Goal: Information Seeking & Learning: Learn about a topic

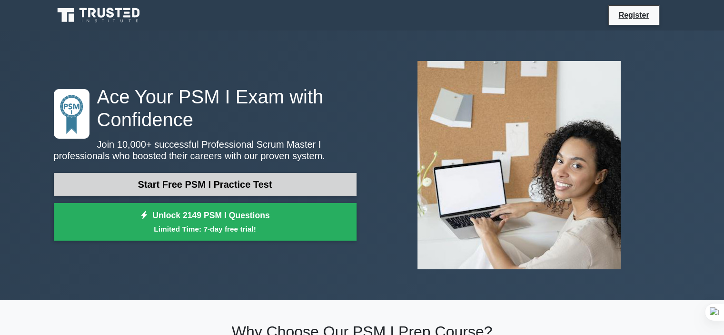
click at [218, 183] on link "Start Free PSM I Practice Test" at bounding box center [205, 184] width 303 height 23
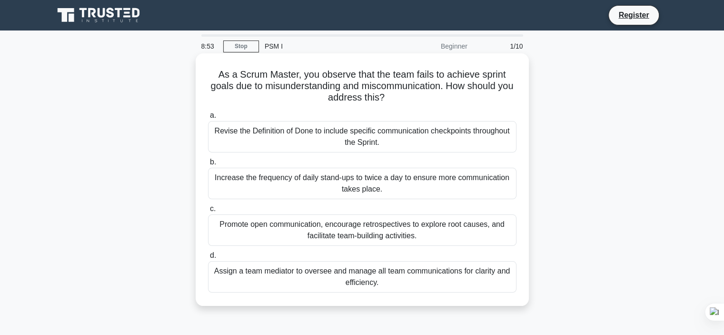
click at [302, 239] on div "Promote open communication, encourage retrospectives to explore root causes, an…" at bounding box center [362, 229] width 309 height 31
click at [208, 212] on input "c. Promote open communication, encourage retrospectives to explore root causes,…" at bounding box center [208, 209] width 0 height 6
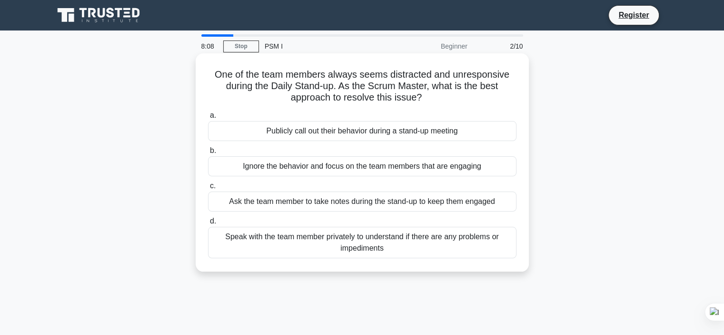
click at [292, 238] on div "Speak with the team member privately to understand if there are any problems or…" at bounding box center [362, 242] width 309 height 31
click at [208, 224] on input "d. Speak with the team member privately to understand if there are any problems…" at bounding box center [208, 221] width 0 height 6
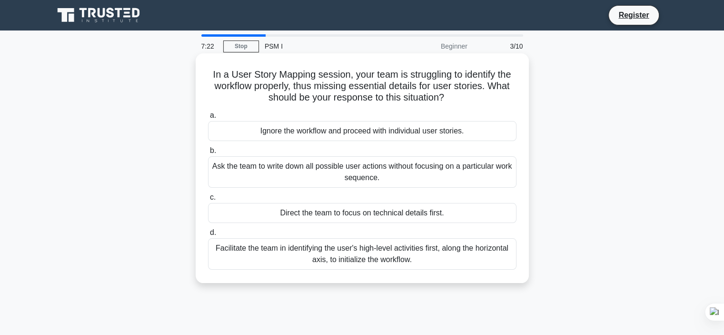
click at [381, 236] on label "d. Facilitate the team in identifying the user's high-level activities first, a…" at bounding box center [362, 248] width 309 height 43
click at [208, 236] on input "d. Facilitate the team in identifying the user's high-level activities first, a…" at bounding box center [208, 232] width 0 height 6
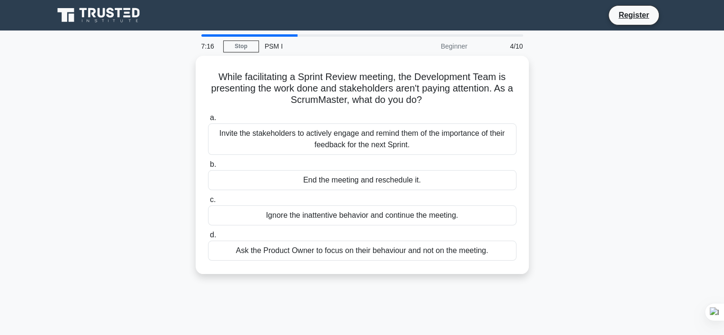
click at [454, 45] on div "Beginner" at bounding box center [431, 46] width 83 height 19
click at [160, 108] on div "While facilitating a Sprint Review meeting, the Development Team is presenting …" at bounding box center [362, 170] width 628 height 229
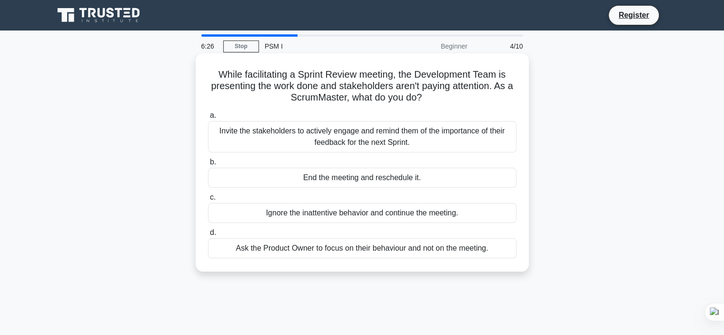
click at [322, 141] on div "Invite the stakeholders to actively engage and remind them of the importance of…" at bounding box center [362, 136] width 309 height 31
click at [208, 119] on input "a. Invite the stakeholders to actively engage and remind them of the importance…" at bounding box center [208, 115] width 0 height 6
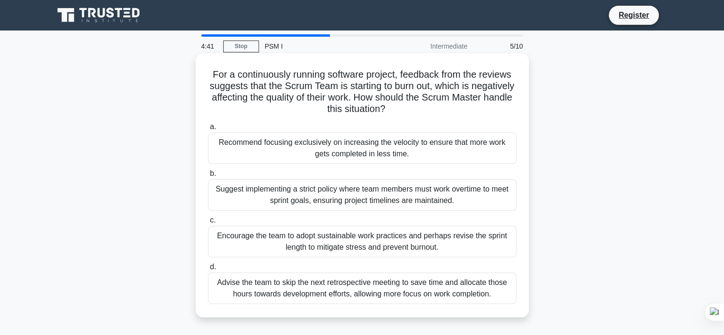
click at [281, 239] on div "Encourage the team to adopt sustainable work practices and perhaps revise the s…" at bounding box center [362, 241] width 309 height 31
click at [208, 223] on input "c. Encourage the team to adopt sustainable work practices and perhaps revise th…" at bounding box center [208, 220] width 0 height 6
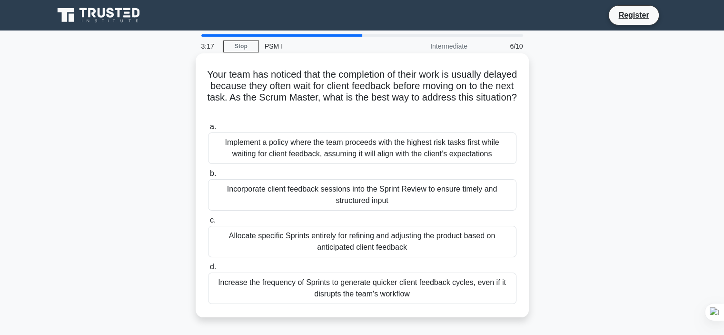
click at [457, 214] on label "c. Allocate specific Sprints entirely for refining and adjusting the product ba…" at bounding box center [362, 235] width 309 height 43
click at [208, 217] on input "c. Allocate specific Sprints entirely for refining and adjusting the product ba…" at bounding box center [208, 220] width 0 height 6
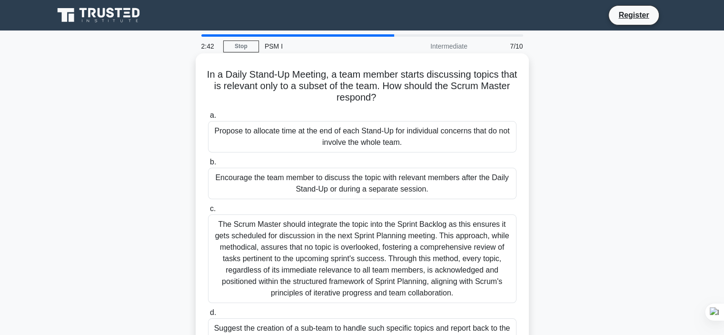
click at [307, 178] on div "Encourage the team member to discuss the topic with relevant members after the …" at bounding box center [362, 183] width 309 height 31
click at [208, 165] on input "b. Encourage the team member to discuss the topic with relevant members after t…" at bounding box center [208, 162] width 0 height 6
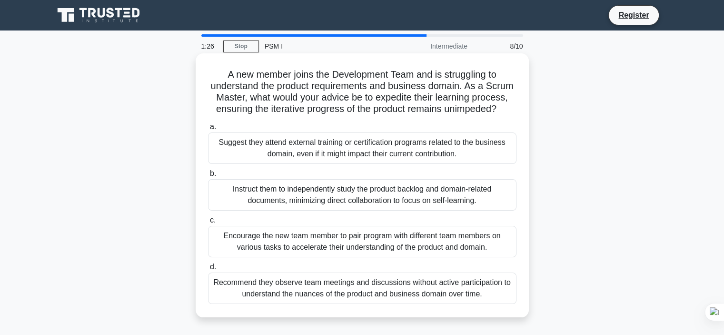
click at [297, 239] on div "Encourage the new team member to pair program with different team members on va…" at bounding box center [362, 241] width 309 height 31
click at [208, 223] on input "c. Encourage the new team member to pair program with different team members on…" at bounding box center [208, 220] width 0 height 6
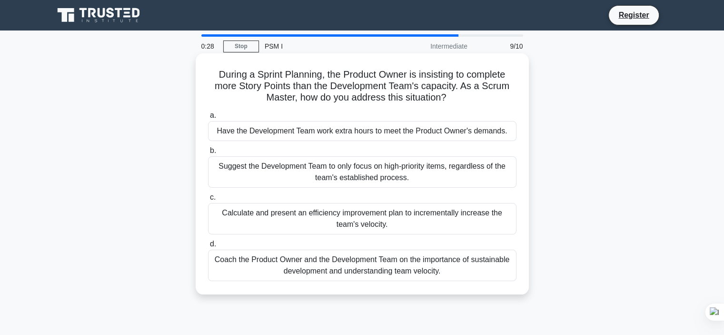
click at [379, 261] on div "Coach the Product Owner and the Development Team on the importance of sustainab…" at bounding box center [362, 264] width 309 height 31
click at [208, 247] on input "d. Coach the Product Owner and the Development Team on the importance of sustai…" at bounding box center [208, 244] width 0 height 6
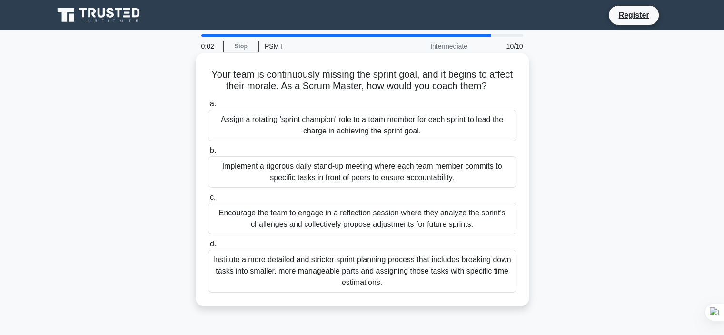
click at [436, 224] on div "Encourage the team to engage in a reflection session where they analyze the spr…" at bounding box center [362, 218] width 309 height 31
click at [208, 200] on input "c. Encourage the team to engage in a reflection session where they analyze the …" at bounding box center [208, 197] width 0 height 6
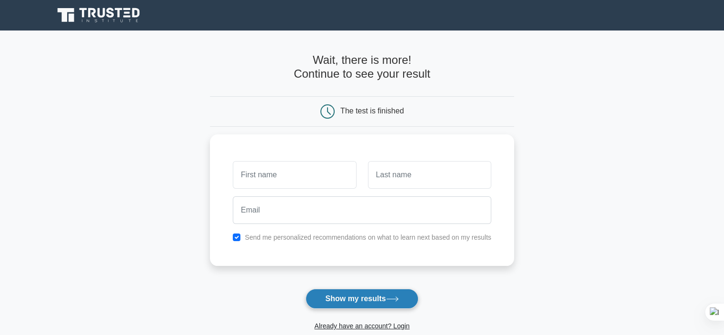
click at [382, 299] on button "Show my results" at bounding box center [362, 299] width 112 height 20
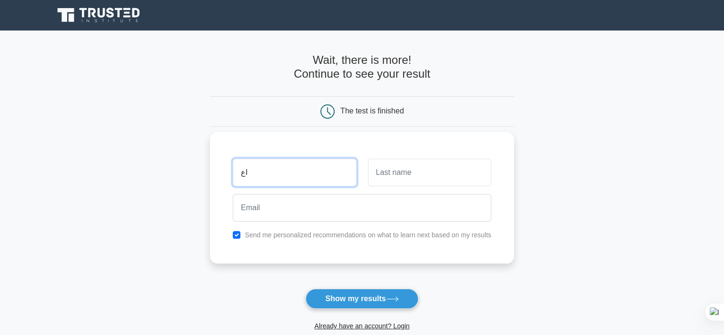
type input "ا"
type input "hussein"
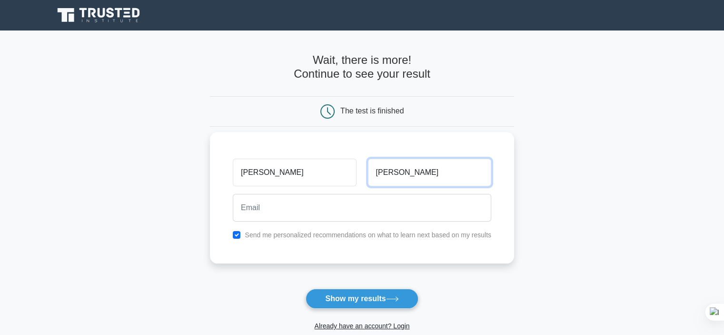
type input "salman"
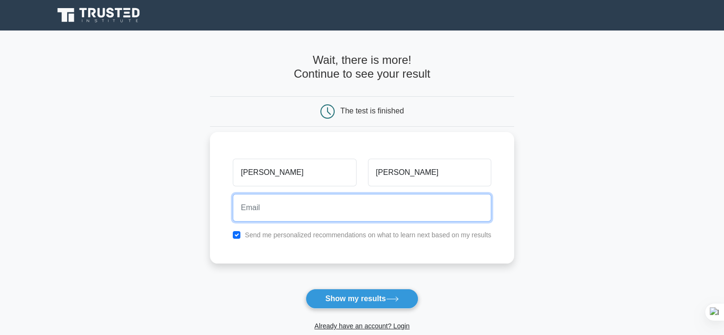
click at [272, 210] on input "email" at bounding box center [362, 208] width 259 height 28
type input "husseinsalmanco@gmail.com"
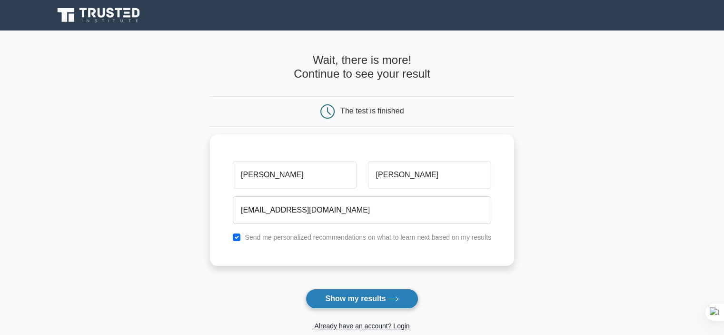
click at [371, 299] on button "Show my results" at bounding box center [362, 299] width 112 height 20
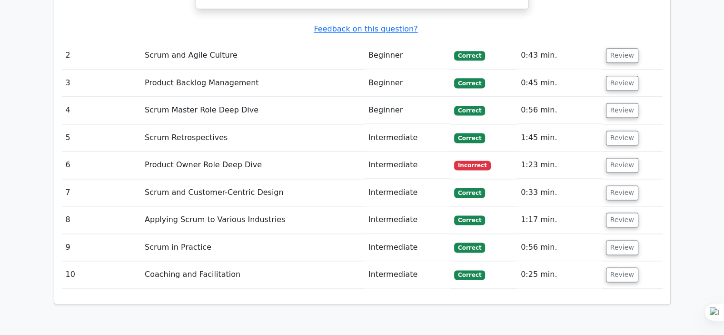
scroll to position [1270, 0]
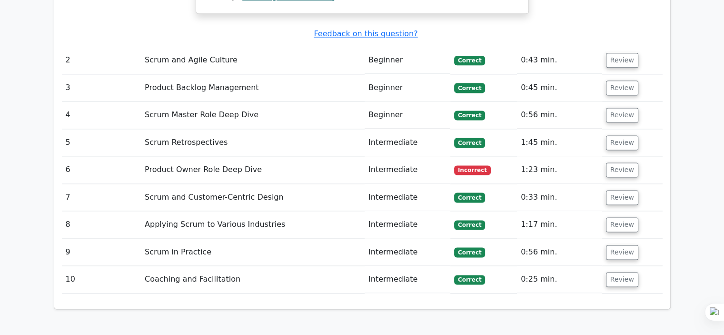
click at [322, 156] on td "Product Owner Role Deep Dive" at bounding box center [253, 169] width 224 height 27
click at [624, 162] on button "Review" at bounding box center [622, 169] width 32 height 15
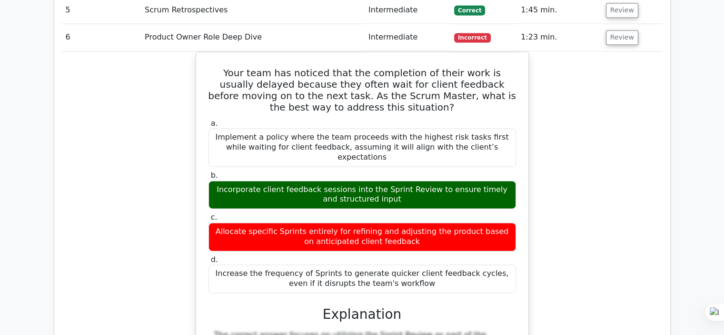
scroll to position [1408, 0]
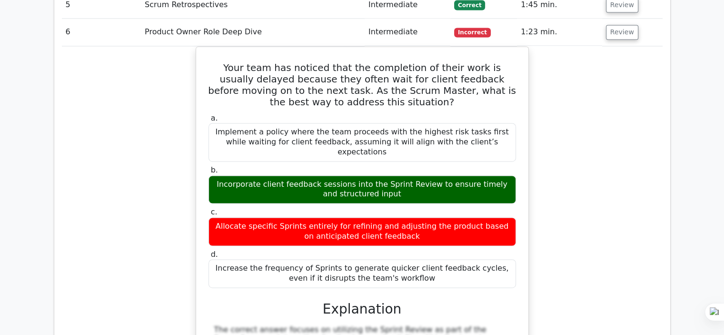
click at [611, 113] on div "Your team has noticed that the completion of their work is usually delayed beca…" at bounding box center [362, 263] width 601 height 435
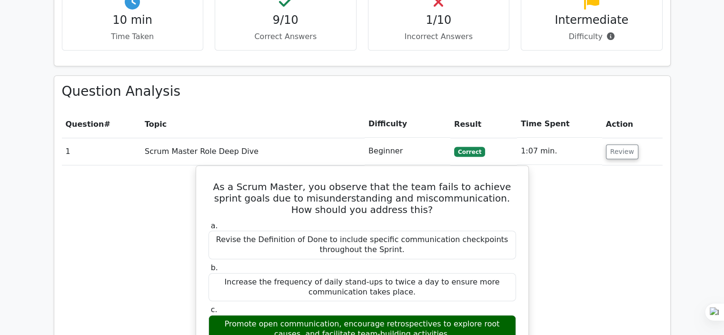
scroll to position [723, 0]
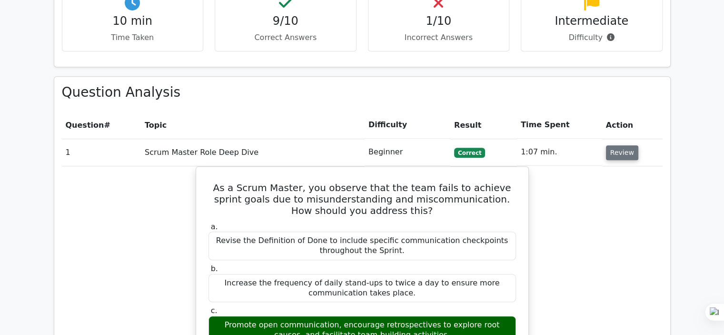
click at [626, 145] on button "Review" at bounding box center [622, 152] width 32 height 15
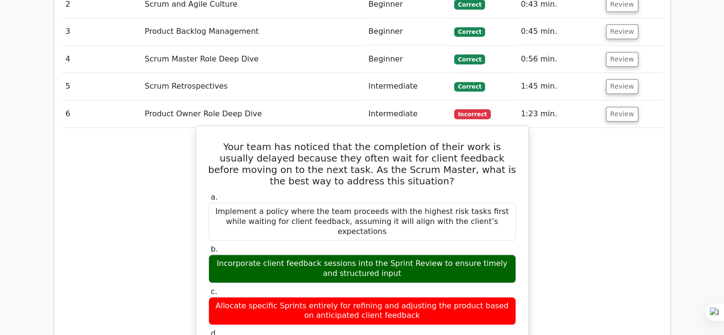
scroll to position [900, 0]
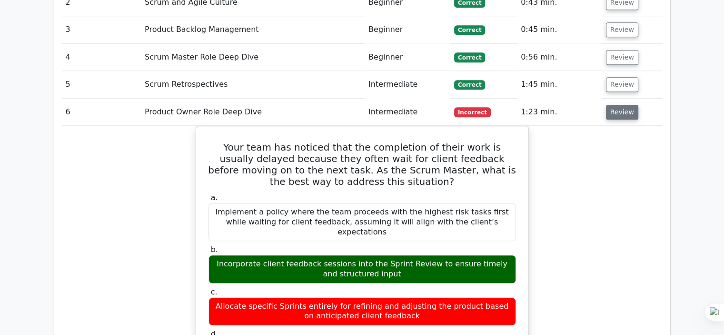
click at [615, 105] on button "Review" at bounding box center [622, 112] width 32 height 15
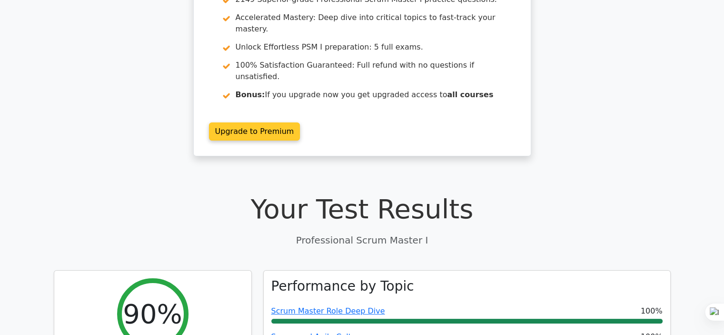
scroll to position [85, 0]
